Goal: Information Seeking & Learning: Check status

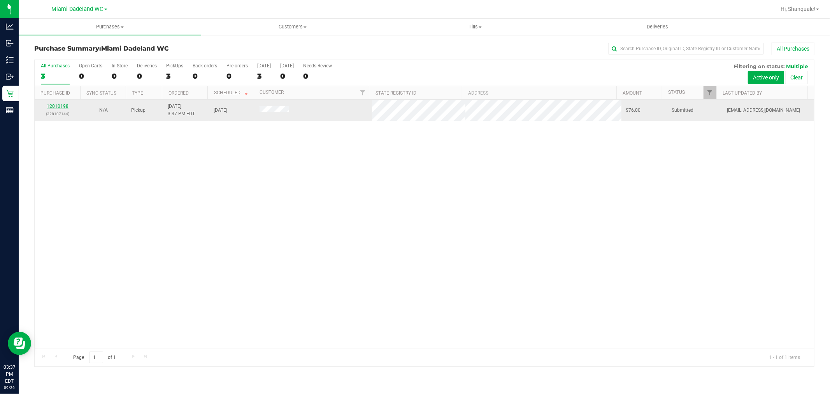
click at [57, 106] on link "12010198" at bounding box center [58, 105] width 22 height 5
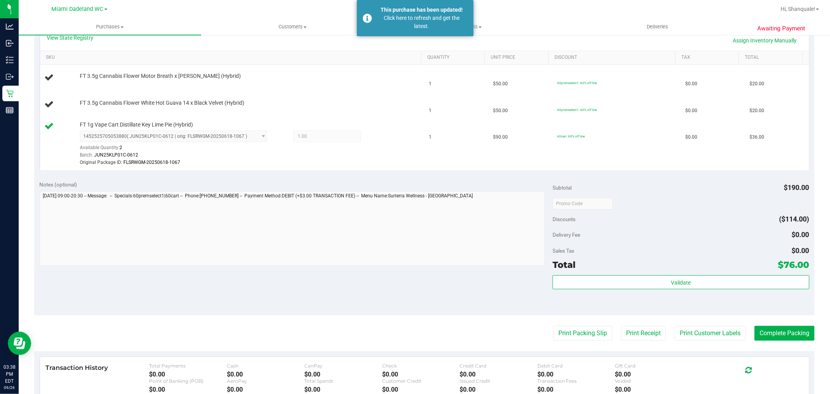
scroll to position [189, 0]
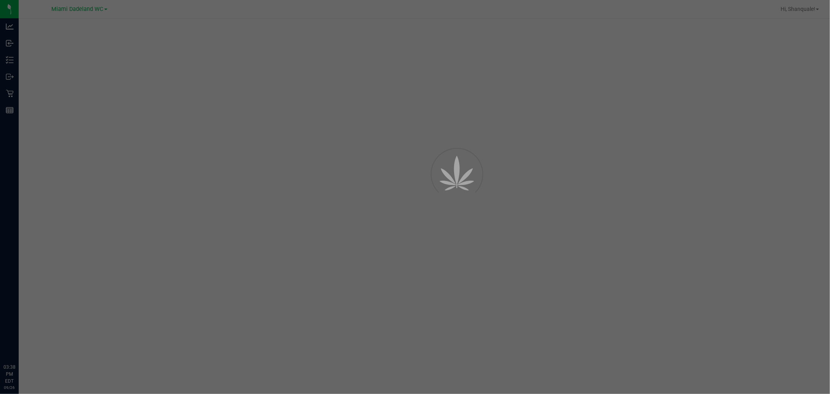
click at [0, 98] on div at bounding box center [415, 197] width 830 height 394
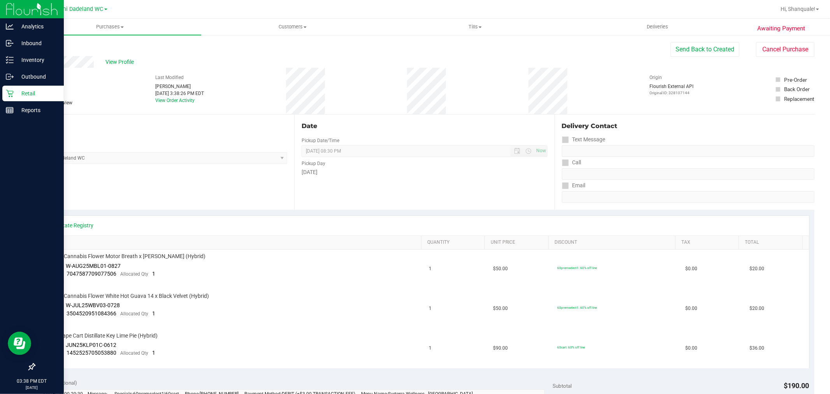
click at [12, 89] on icon at bounding box center [10, 93] width 8 height 8
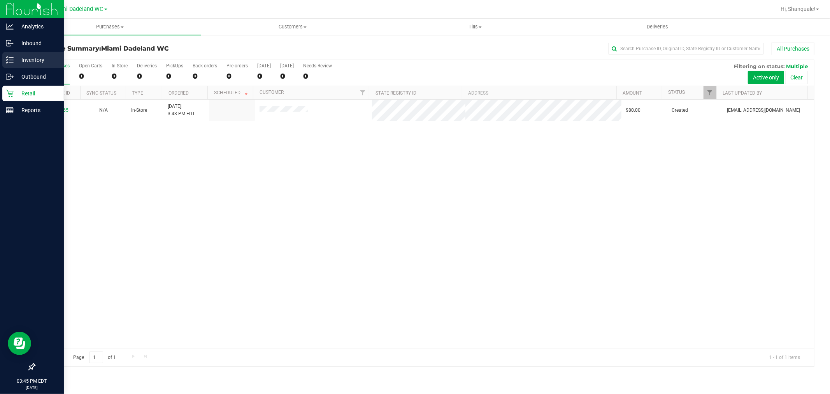
click at [21, 63] on p "Inventory" at bounding box center [37, 59] width 47 height 9
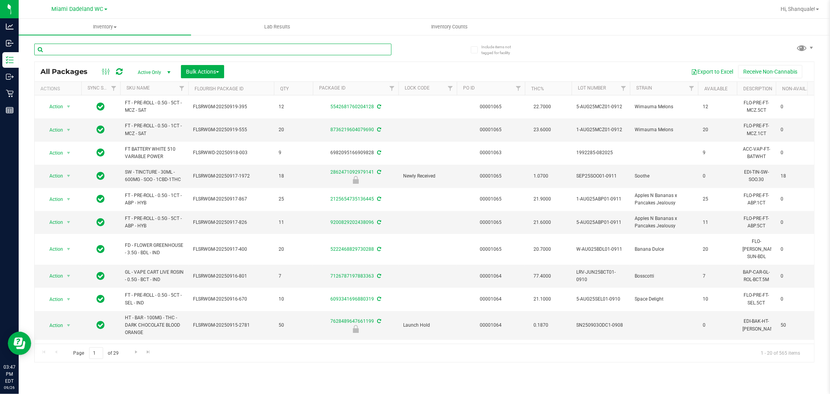
click at [108, 49] on input "text" at bounding box center [212, 50] width 357 height 12
type input "swt"
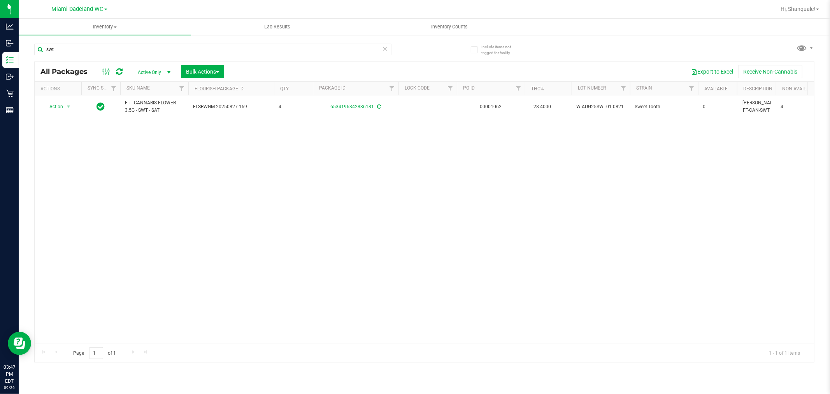
click at [133, 180] on div "Action Action Adjust qty Create package Edit attributes Global inventory Locate…" at bounding box center [424, 219] width 779 height 248
